Goal: Task Accomplishment & Management: Manage account settings

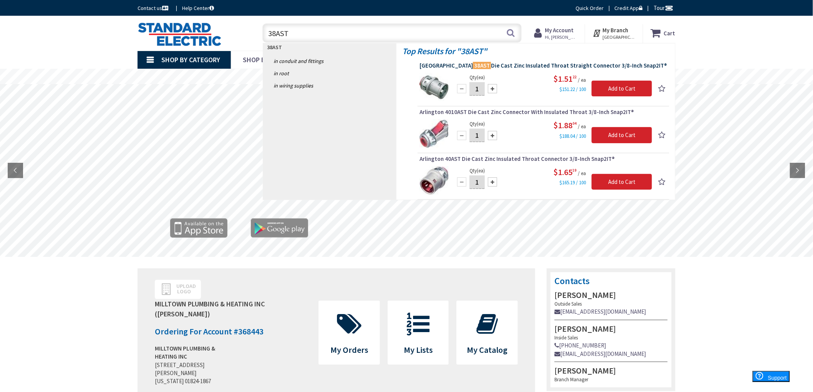
type input "38AST"
click at [491, 68] on span "Arlington 38AST Die Cast Zinc Insulated Throat Straight Connector 3/8-Inch Snap…" at bounding box center [544, 66] width 248 height 8
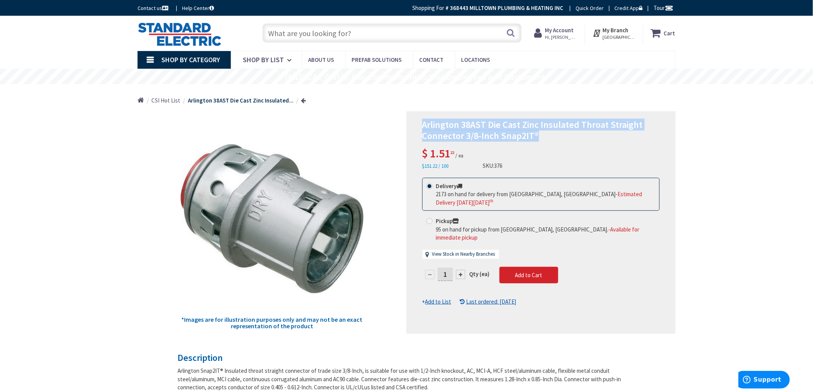
drag, startPoint x: 423, startPoint y: 120, endPoint x: 555, endPoint y: 136, distance: 133.6
click at [555, 136] on div "Arlington 38AST Die Cast Zinc Insulated Throat Straight Connector 3/8-Inch Snap…" at bounding box center [541, 222] width 269 height 223
copy span "Arlington 38AST Die Cast Zinc Insulated Throat Straight Connector 3/8-Inch Snap…"
click at [443, 298] on u "Add to List" at bounding box center [439, 301] width 26 height 7
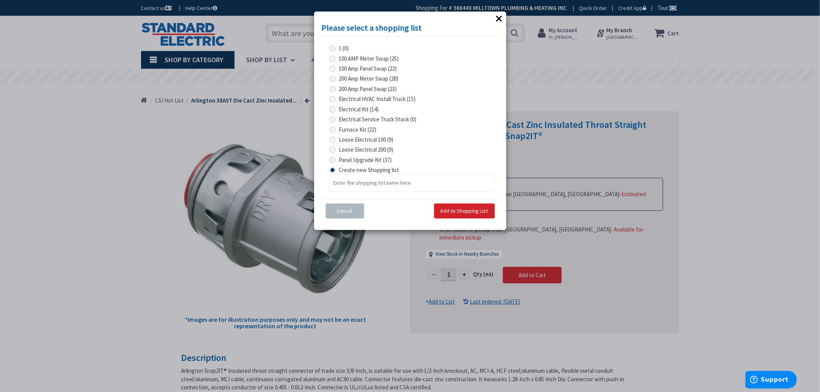
click at [333, 130] on span at bounding box center [332, 130] width 6 height 6
click at [333, 130] on Kit "Furnace Kit (22)" at bounding box center [333, 129] width 5 height 5
radio Kit "true"
click at [457, 215] on button "Add to Shopping List" at bounding box center [464, 211] width 61 height 15
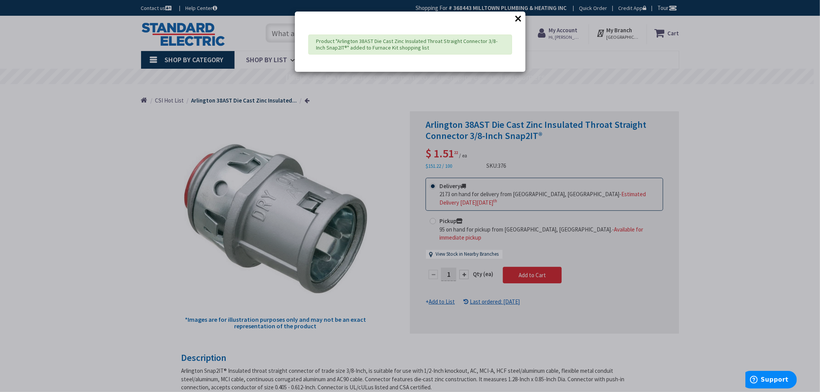
drag, startPoint x: 33, startPoint y: 105, endPoint x: 97, endPoint y: 87, distance: 66.3
click at [32, 103] on div "× Product "Arlington 38AST Die Cast Zinc Insulated Throat Straight Connector 3/…" at bounding box center [410, 196] width 820 height 392
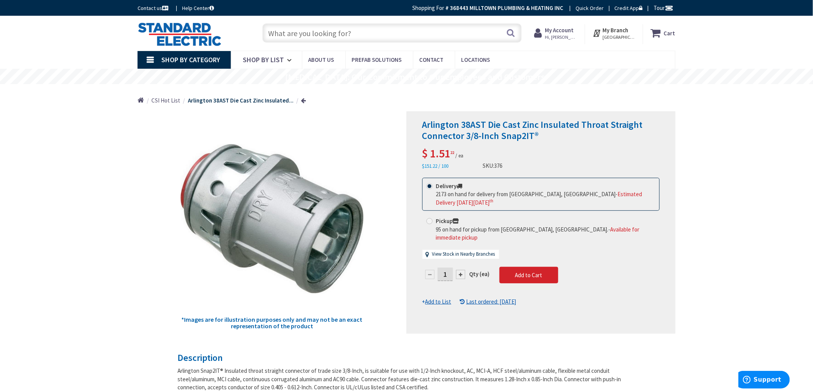
click at [303, 30] on input "text" at bounding box center [392, 32] width 259 height 19
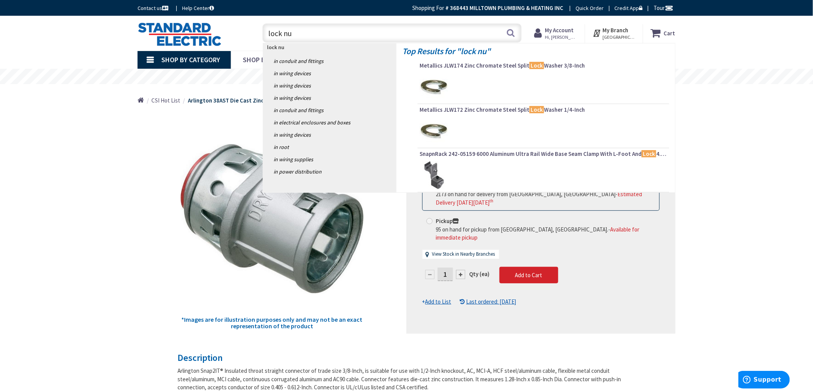
type input "lock nut"
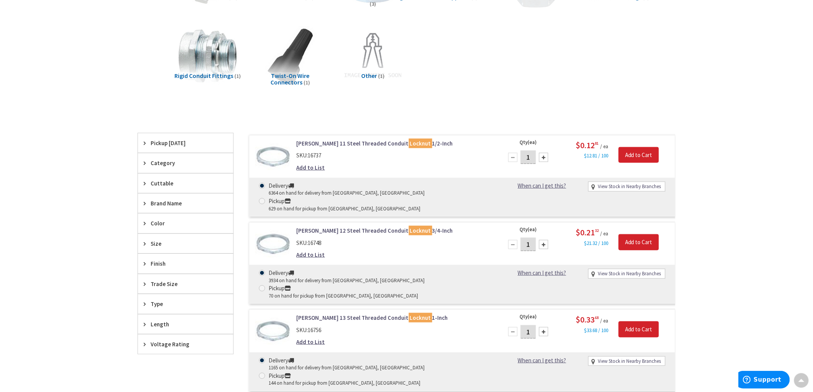
click at [367, 143] on link "Crouse-Hinds 11 Steel Threaded Conduit Locknut 1/2-Inch" at bounding box center [395, 144] width 196 height 8
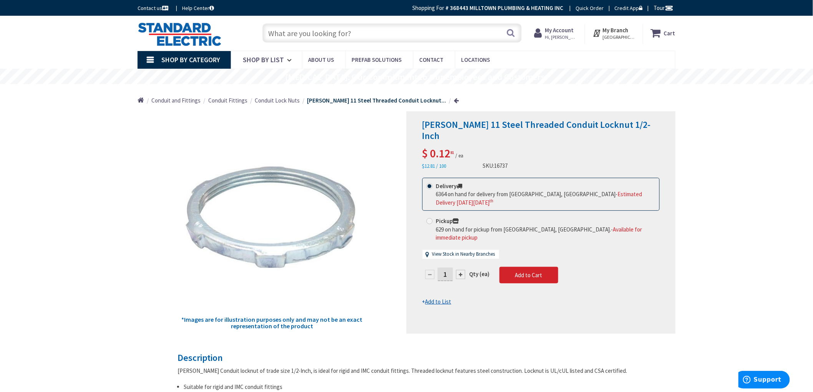
click at [289, 34] on input "text" at bounding box center [392, 32] width 259 height 19
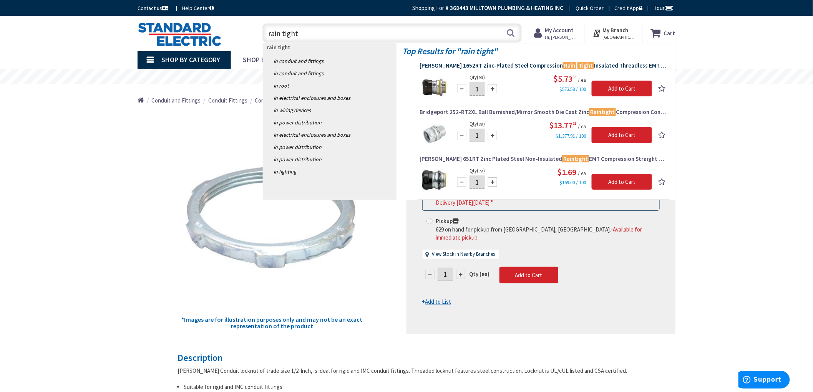
type input "rain tight"
click at [508, 63] on span "Crouse-Hinds 1652RT Zinc-Plated Steel Compression Rain Tight Insulated Threadle…" at bounding box center [544, 66] width 248 height 8
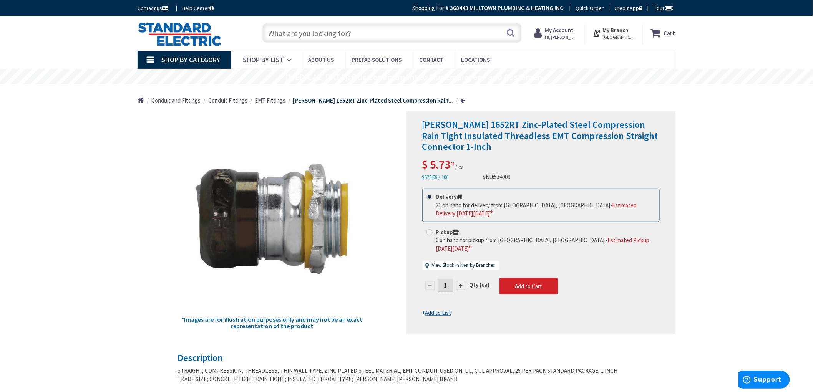
click at [344, 33] on input "text" at bounding box center [392, 32] width 259 height 19
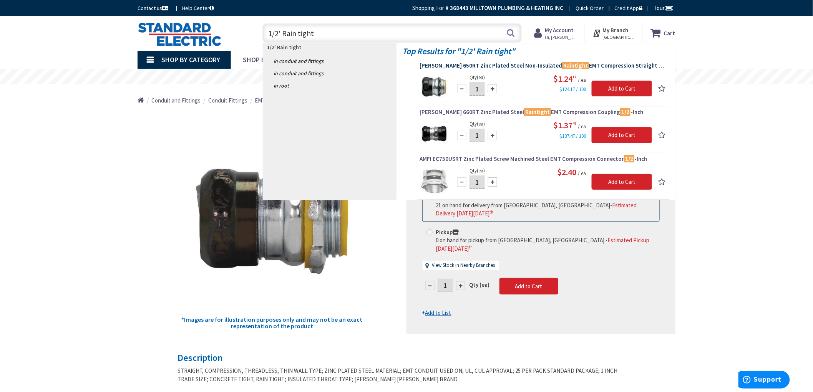
type input "1/2' Rain tight"
click at [529, 66] on span "Crouse-Hinds 650RT Zinc Plated Steel Non-Insulated Raintight EMT Compression St…" at bounding box center [544, 66] width 248 height 8
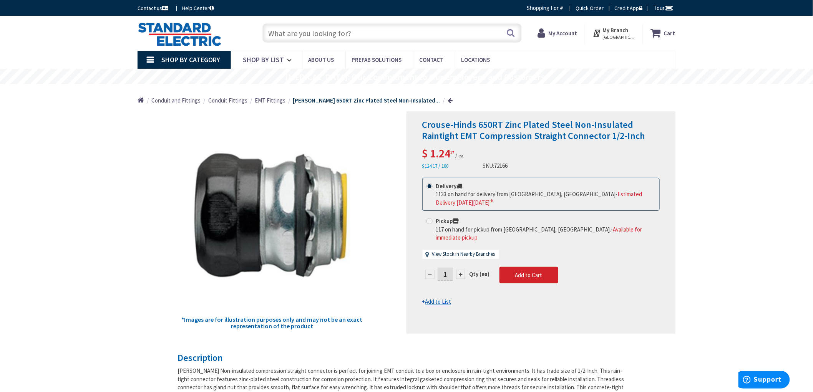
click at [444, 298] on u "Add to List" at bounding box center [439, 301] width 26 height 7
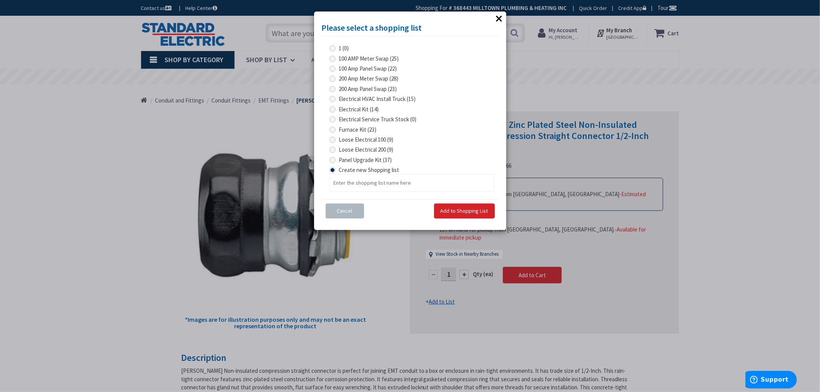
click at [331, 128] on span at bounding box center [332, 130] width 6 height 6
click at [331, 128] on Kit "Furnace Kit (23)" at bounding box center [333, 129] width 5 height 5
radio Kit "true"
click at [481, 208] on span "Add to Shopping List" at bounding box center [465, 211] width 48 height 7
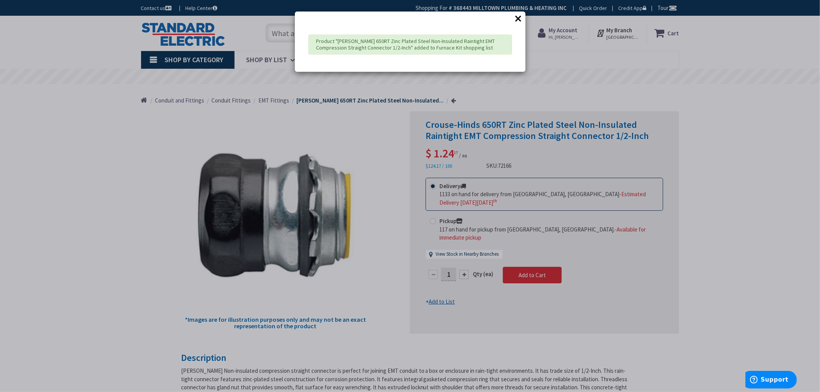
click at [38, 172] on div "× Product "Crouse-Hinds 650RT Zinc Plated Steel Non-Insulated Raintight EMT Com…" at bounding box center [410, 196] width 820 height 392
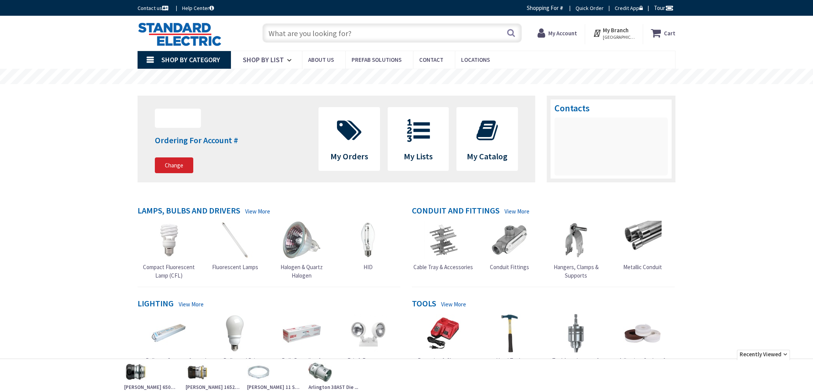
click at [68, 155] on div "Skip to Content Toggle Nav Search Cart My Cart Close" at bounding box center [406, 384] width 813 height 736
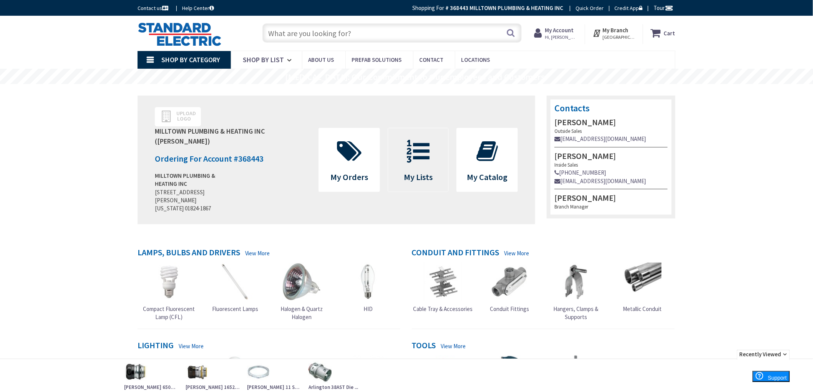
click at [432, 167] on span at bounding box center [418, 151] width 49 height 35
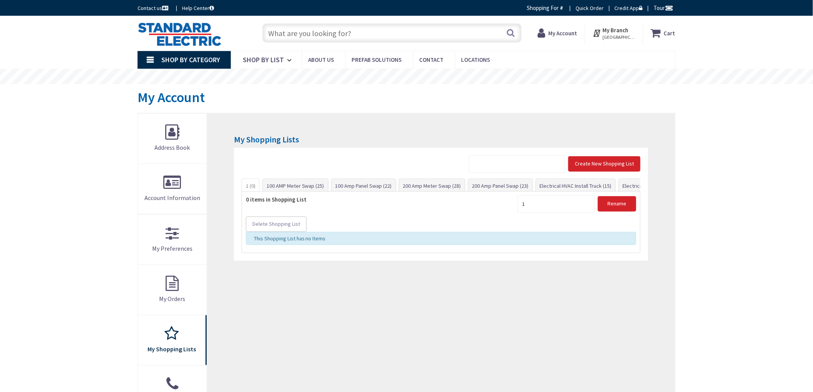
click at [42, 165] on div "Skip to Content Toggle Nav Search Cart My Cart Close" at bounding box center [406, 354] width 813 height 677
click at [44, 177] on div "Skip to Content Toggle Nav Search Cart My Cart Close" at bounding box center [406, 354] width 813 height 677
click at [108, 170] on div "Skip to Content Toggle Nav Search Cart My Cart Close" at bounding box center [406, 354] width 813 height 677
click at [105, 170] on div "Skip to Content Toggle Nav Search Cart My Cart Close" at bounding box center [406, 354] width 813 height 677
click at [640, 179] on div at bounding box center [638, 184] width 6 height 10
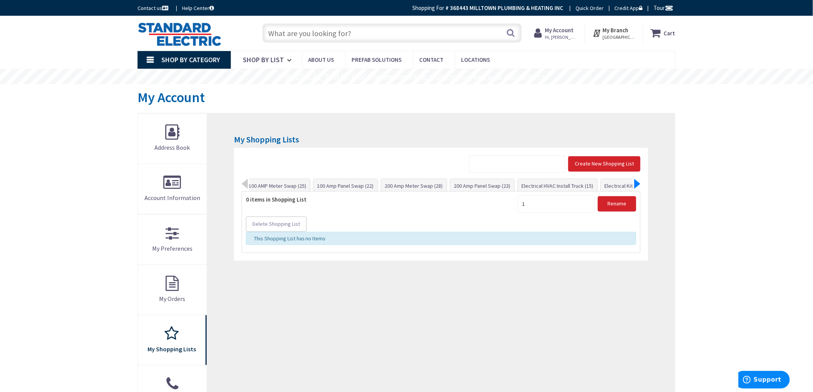
click at [639, 180] on div at bounding box center [638, 184] width 6 height 10
click at [637, 182] on div at bounding box center [638, 184] width 6 height 10
click at [552, 186] on link "Furnace Kit (24)" at bounding box center [555, 186] width 43 height 14
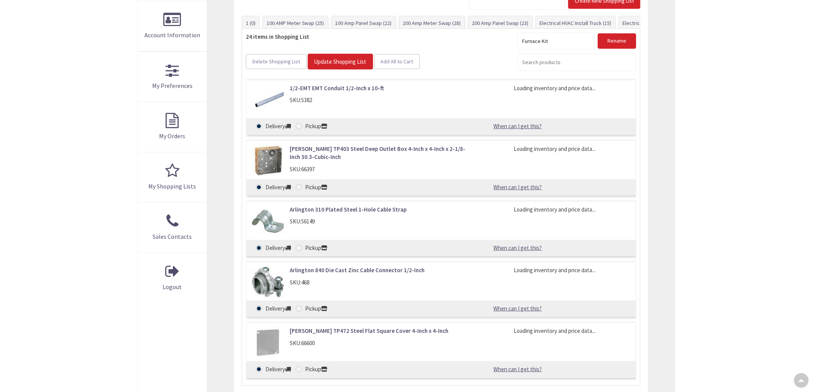
click at [53, 179] on div "Skip to Content Toggle Nav Search Cart My Cart Close" at bounding box center [406, 249] width 813 height 793
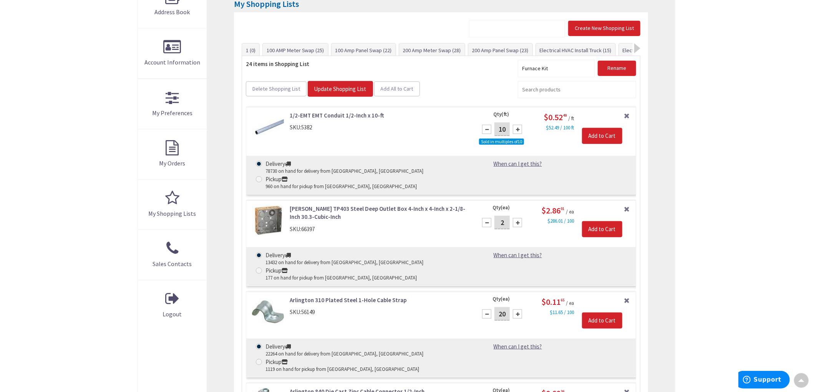
scroll to position [35, 0]
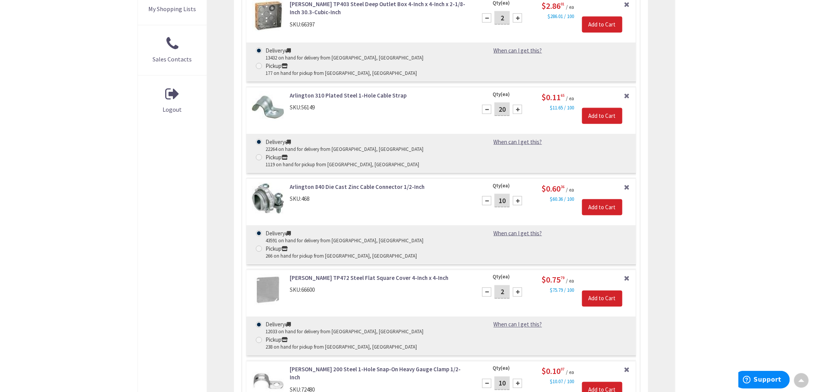
scroll to position [99, 0]
